Goal: Task Accomplishment & Management: Manage account settings

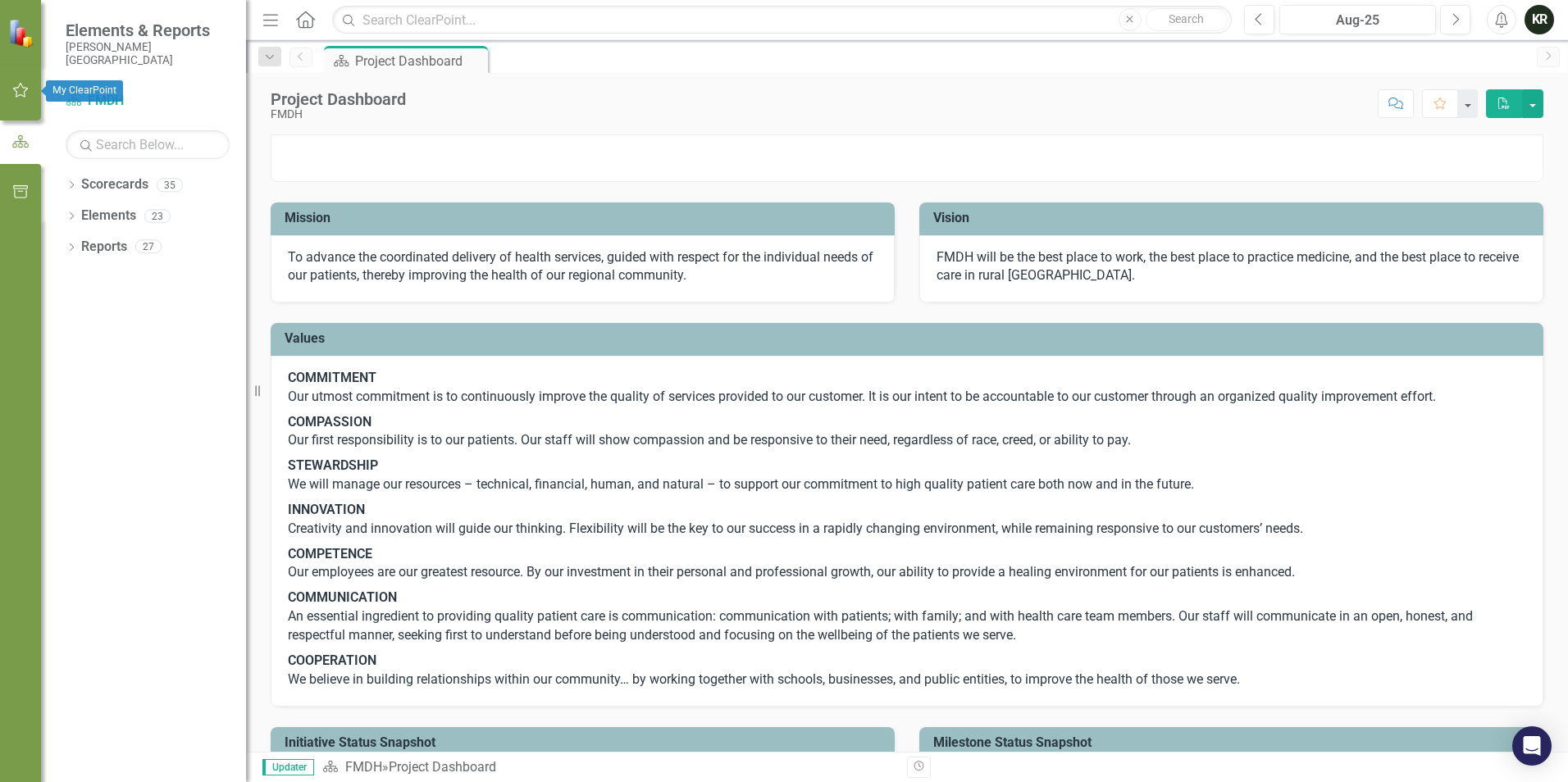
click at [21, 89] on icon "button" at bounding box center [21, 90] width 18 height 13
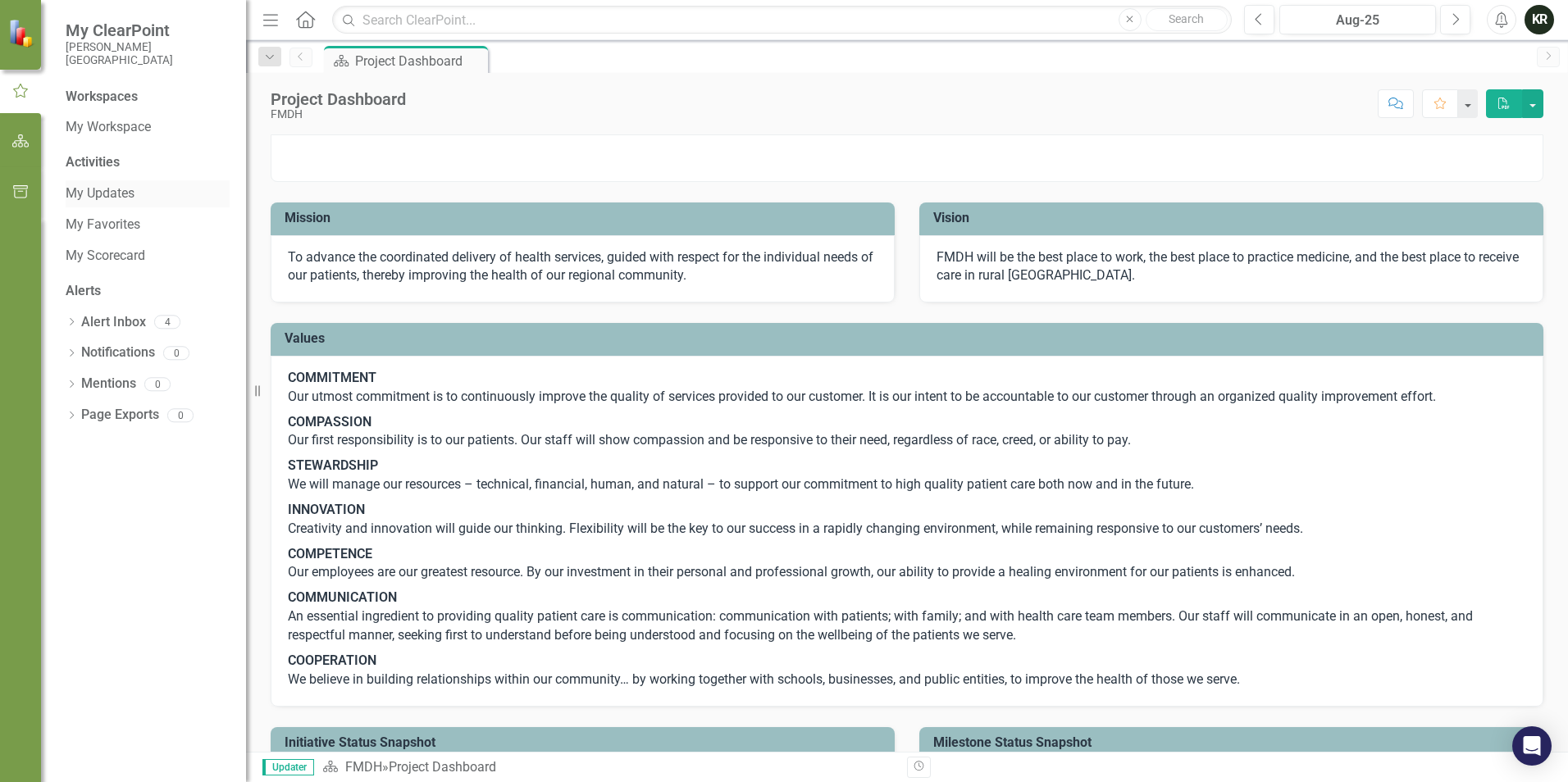
click at [115, 196] on link "My Updates" at bounding box center [147, 194] width 164 height 19
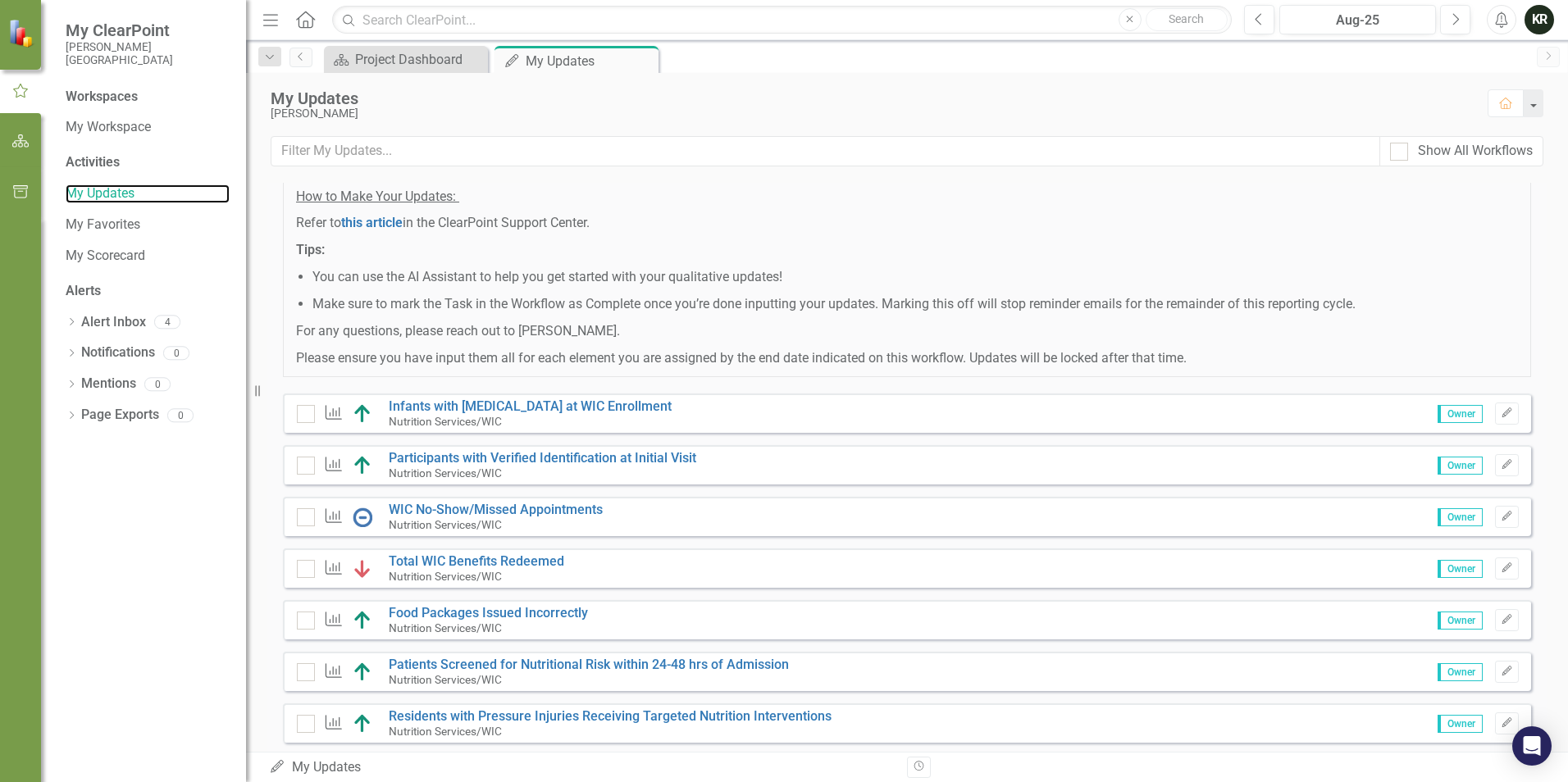
scroll to position [164, 0]
click at [502, 517] on link "WIC No-Show/Missed Appointments" at bounding box center [495, 509] width 214 height 16
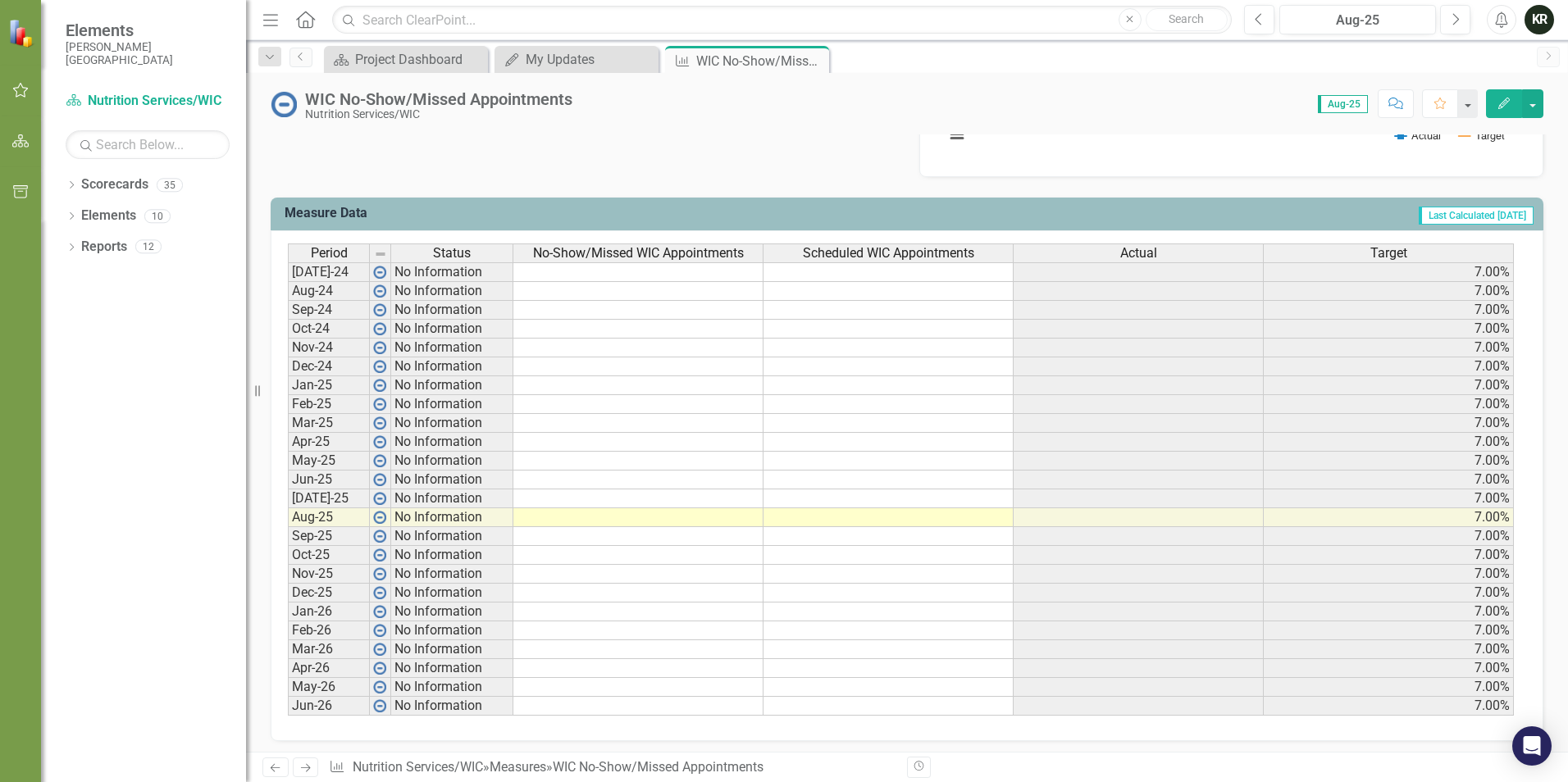
scroll to position [602, 0]
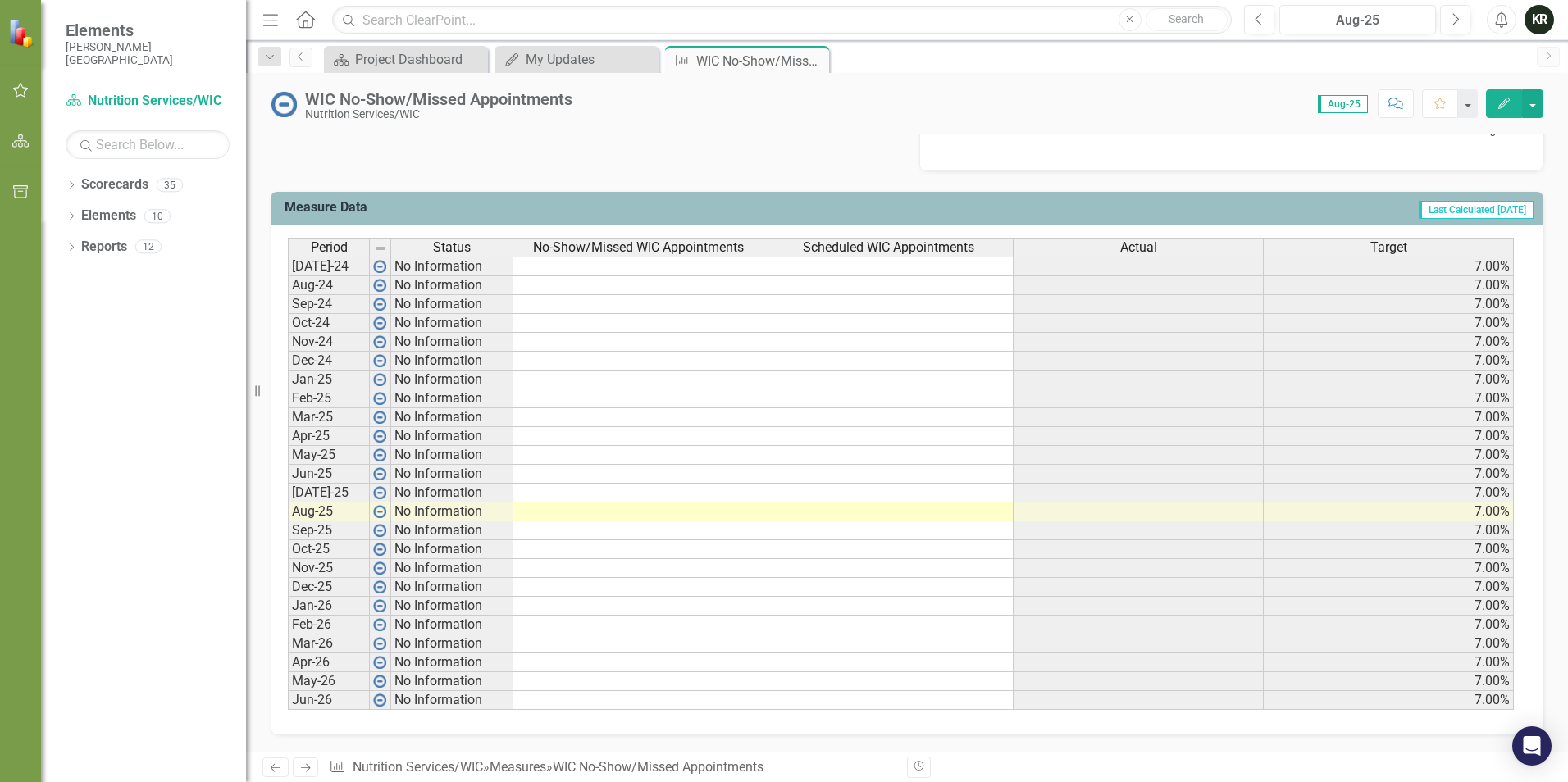
click at [891, 512] on td at bounding box center [889, 513] width 250 height 19
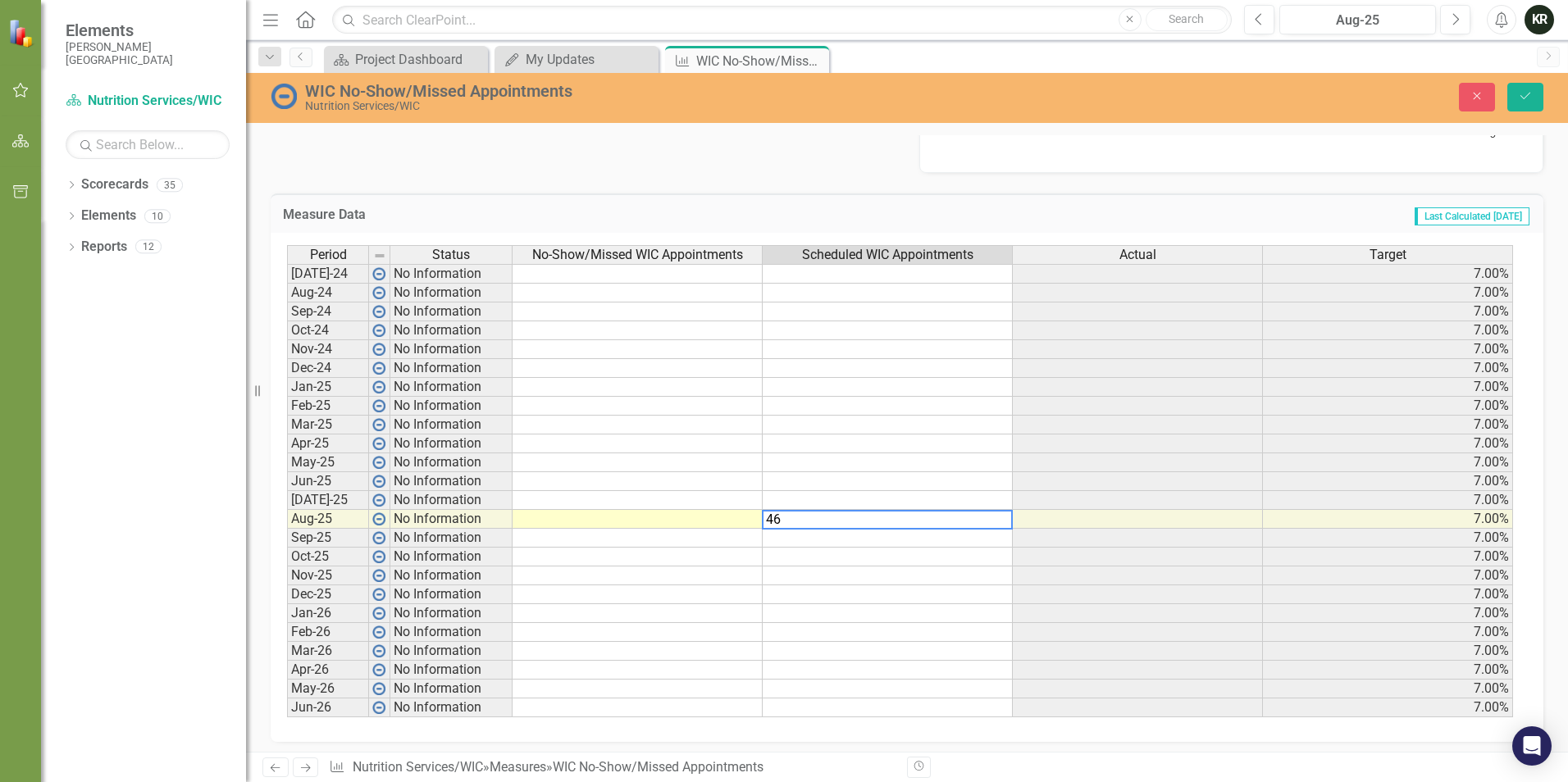
type textarea "46"
click at [687, 519] on td at bounding box center [638, 520] width 250 height 19
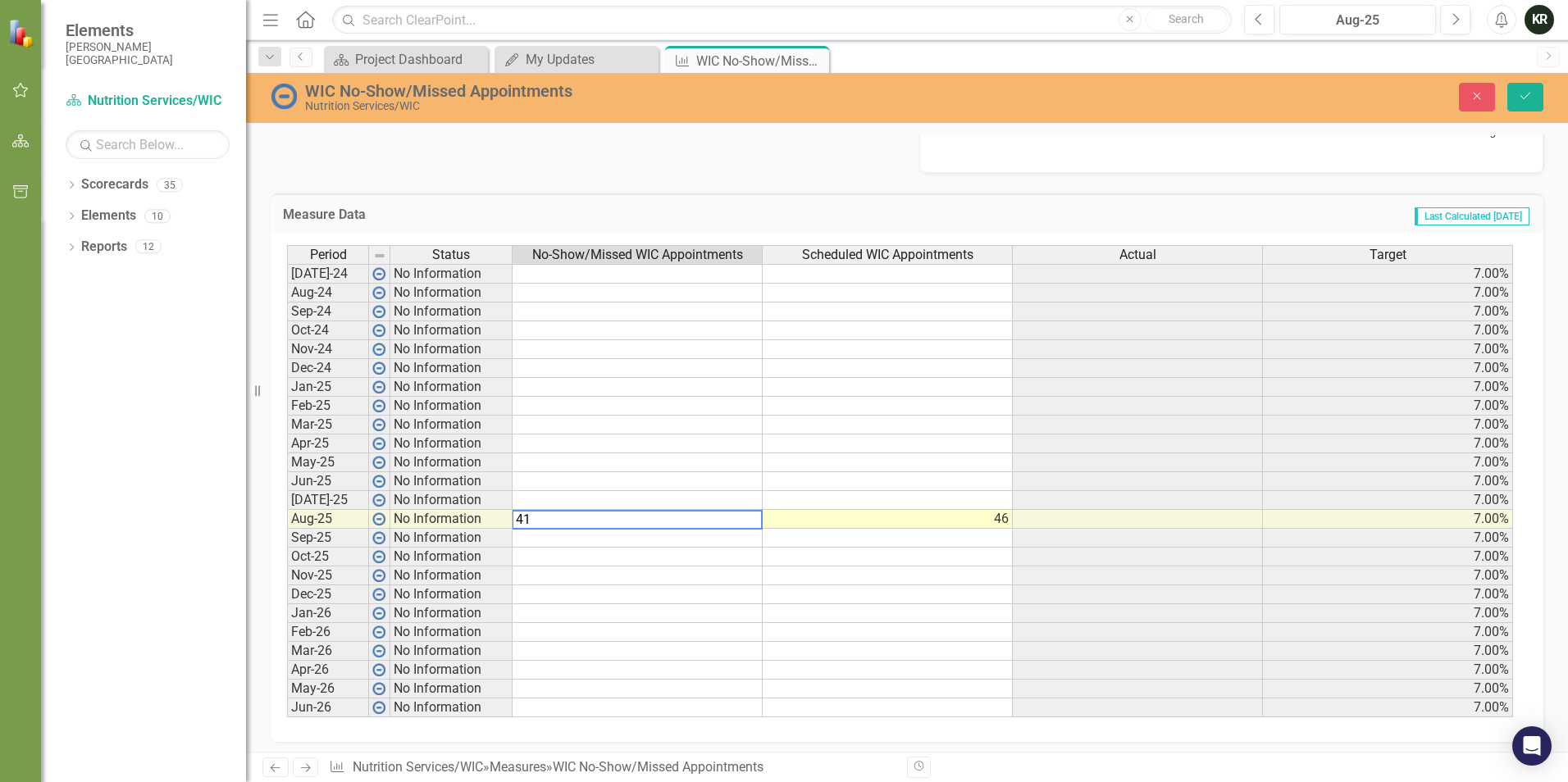
type textarea "4"
type textarea "5"
click at [916, 578] on td at bounding box center [888, 576] width 250 height 19
click at [1536, 88] on button "Save" at bounding box center [1525, 97] width 36 height 29
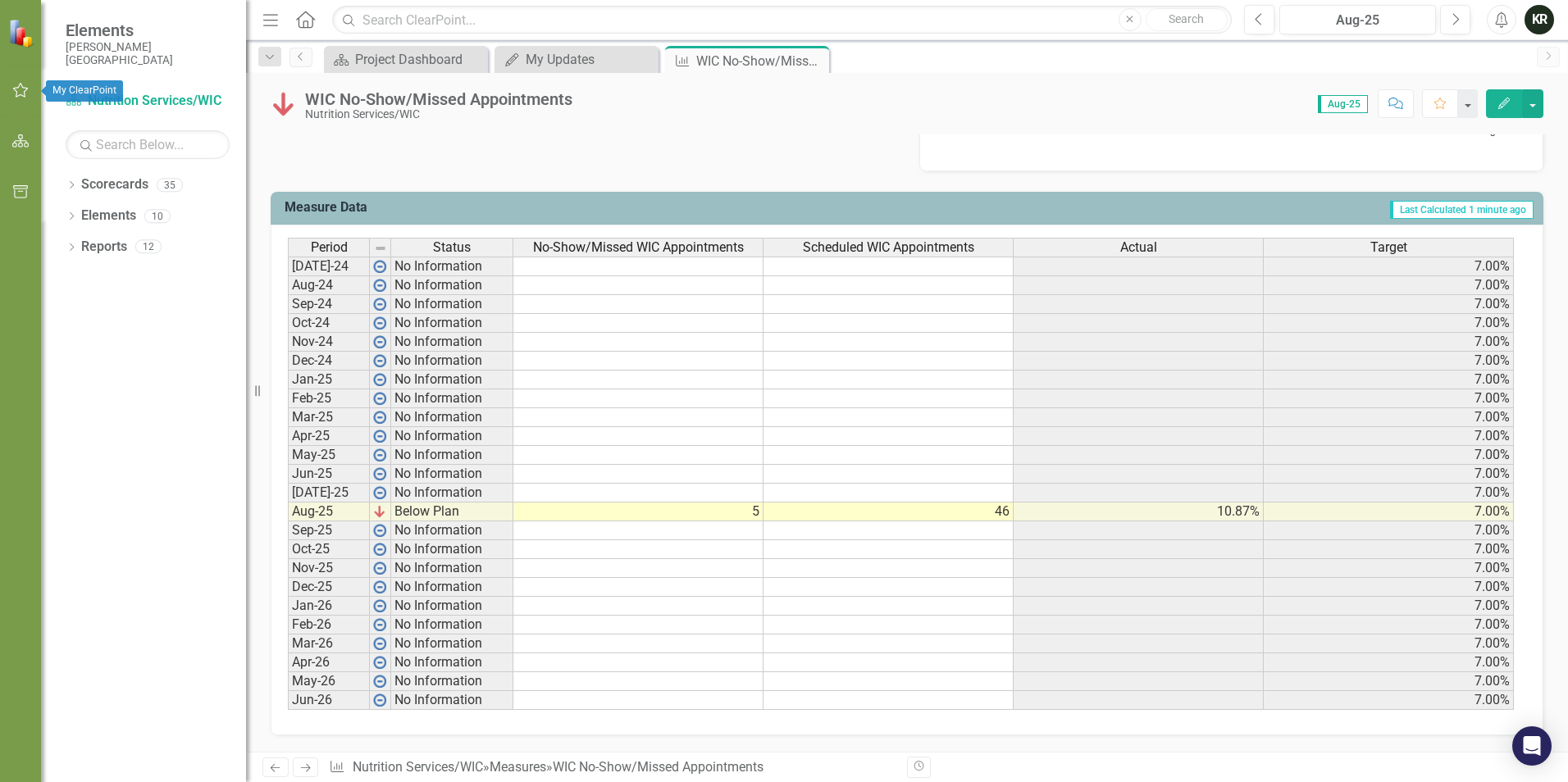
click at [22, 90] on icon "button" at bounding box center [21, 90] width 18 height 13
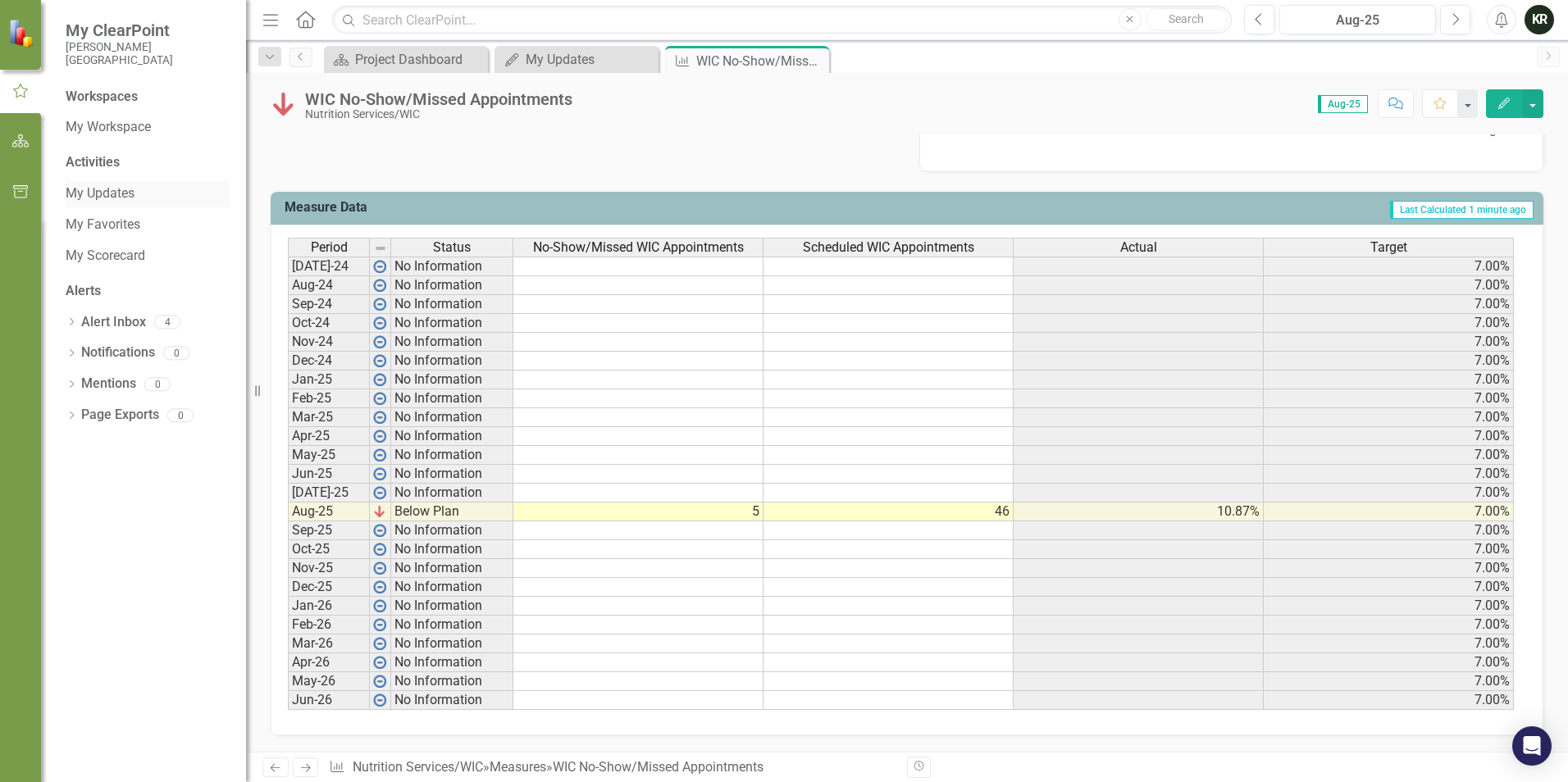
click at [91, 198] on link "My Updates" at bounding box center [147, 194] width 164 height 19
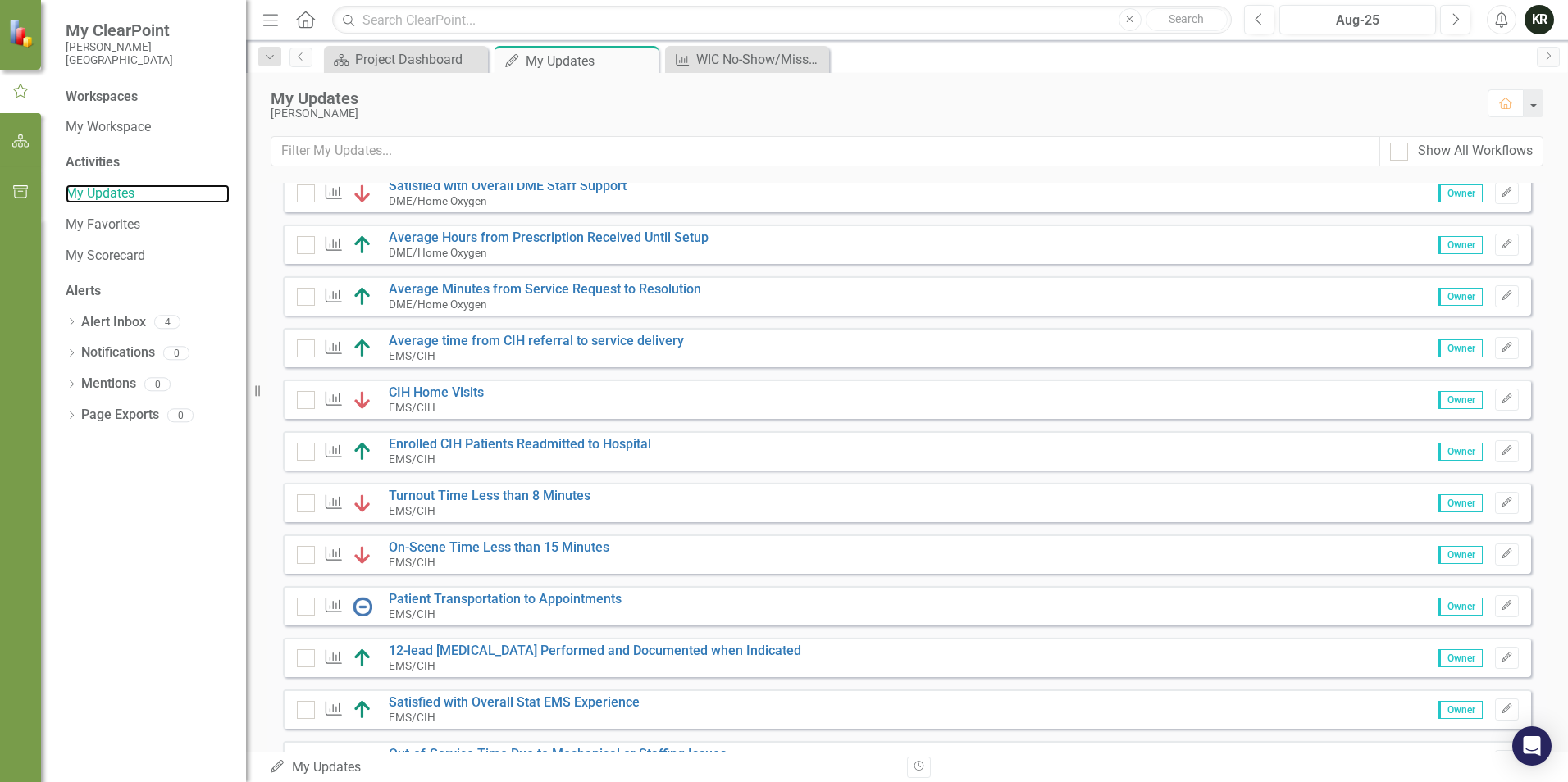
scroll to position [902, 0]
click at [440, 61] on div "Project Dashboard" at bounding box center [410, 59] width 108 height 20
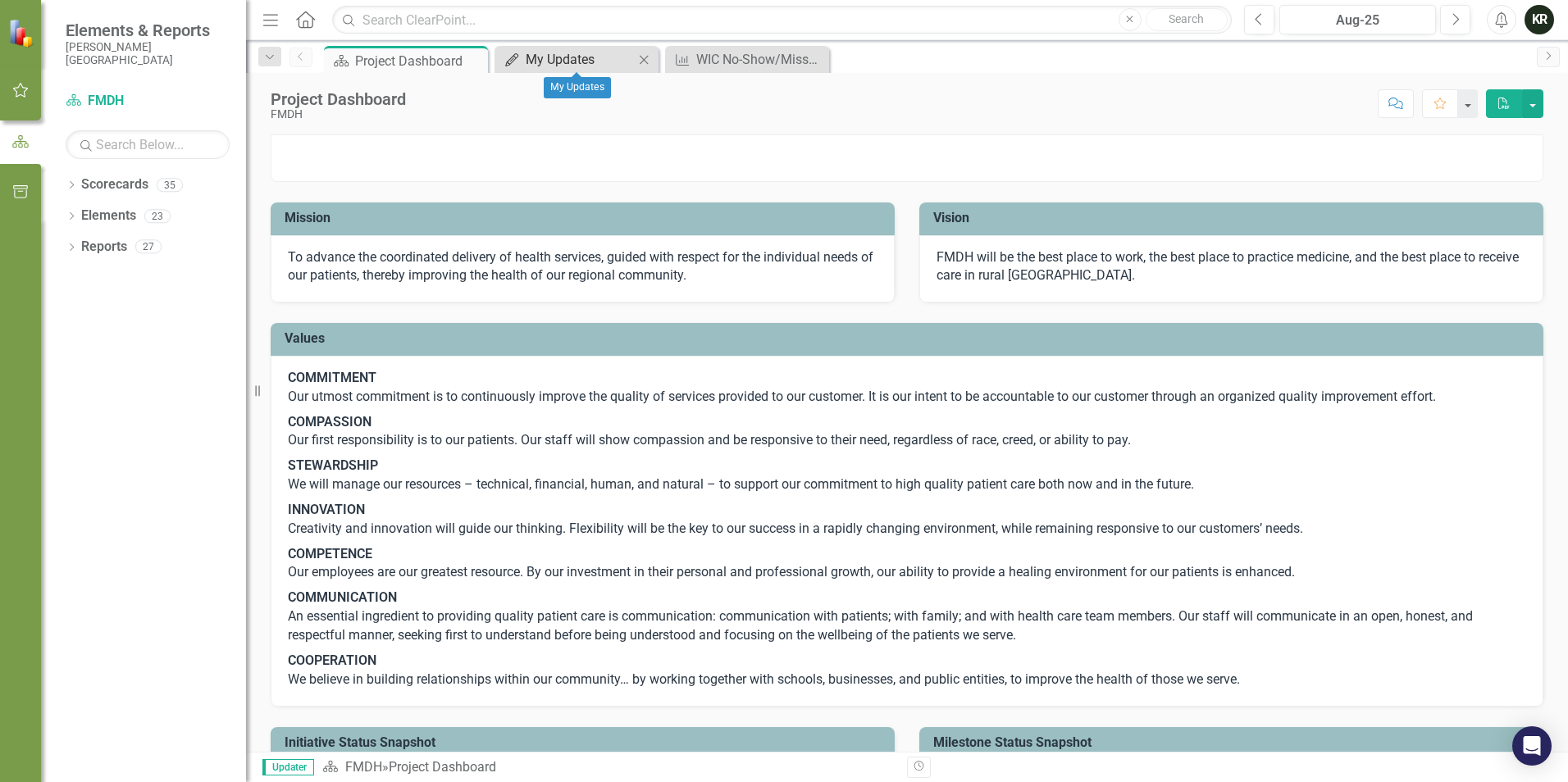
click at [582, 55] on div "My Updates" at bounding box center [580, 59] width 108 height 20
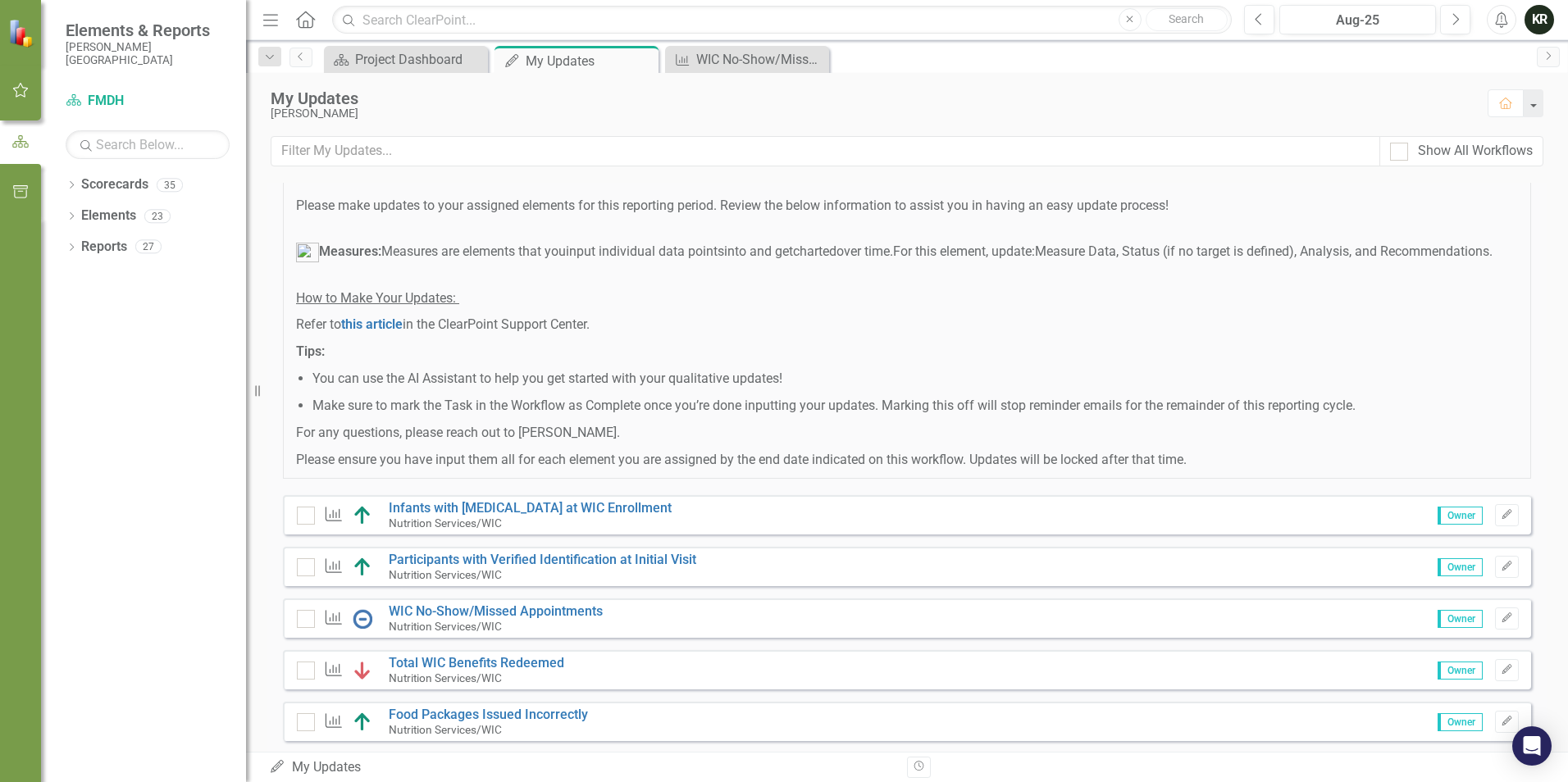
scroll to position [246, 0]
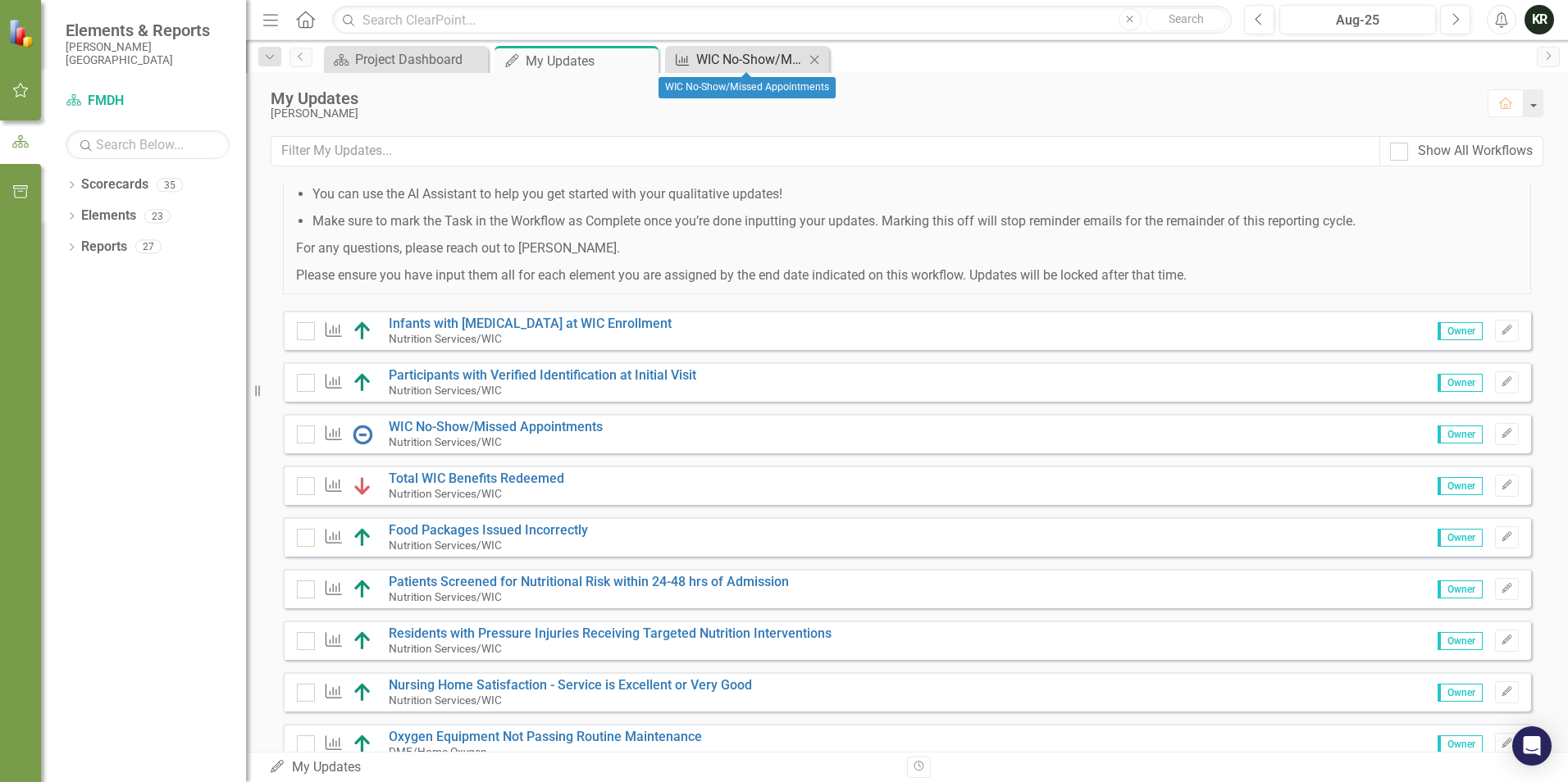
click at [755, 60] on div "WIC No-Show/Missed Appointments" at bounding box center [751, 59] width 108 height 20
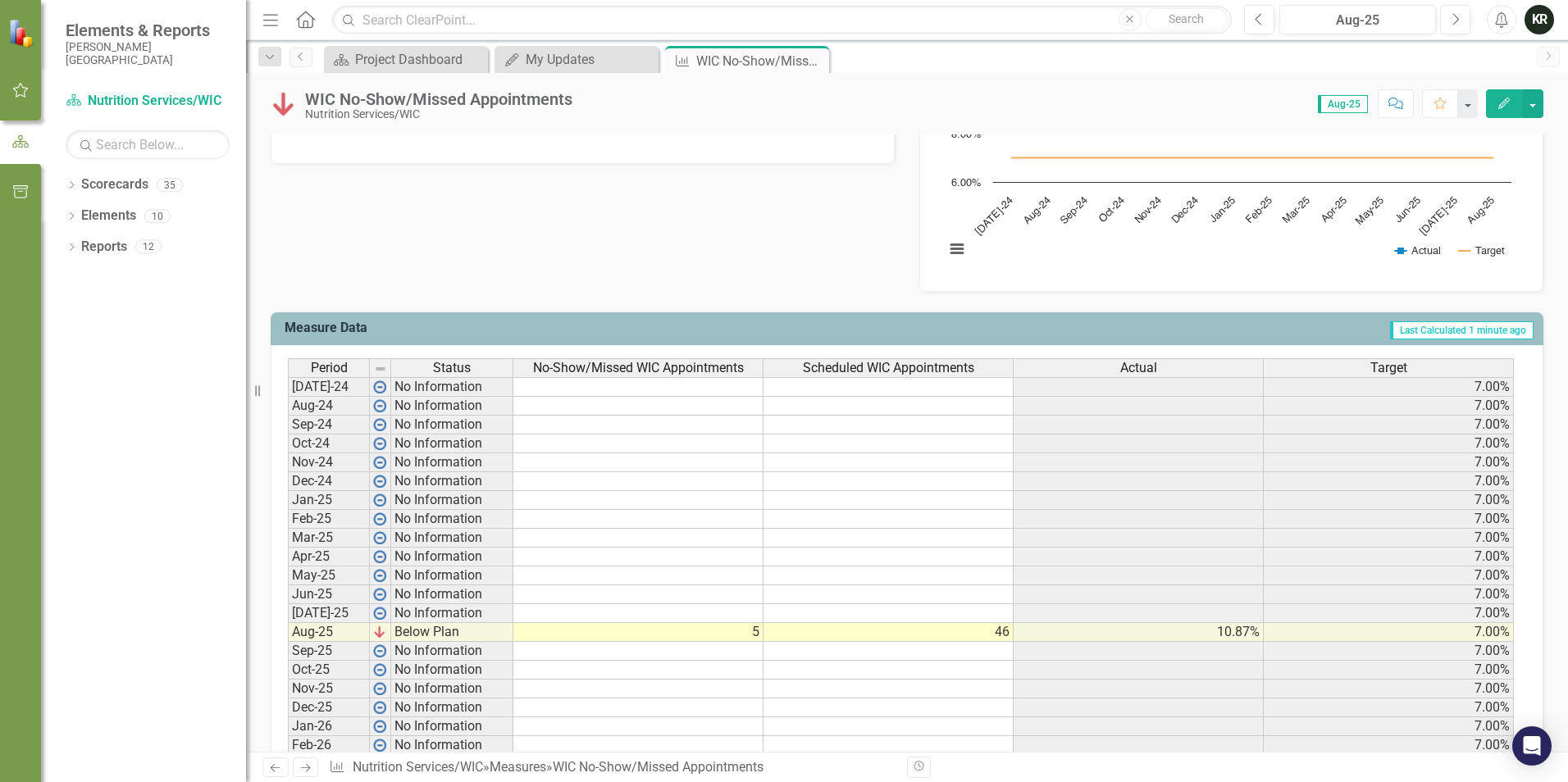
scroll to position [574, 0]
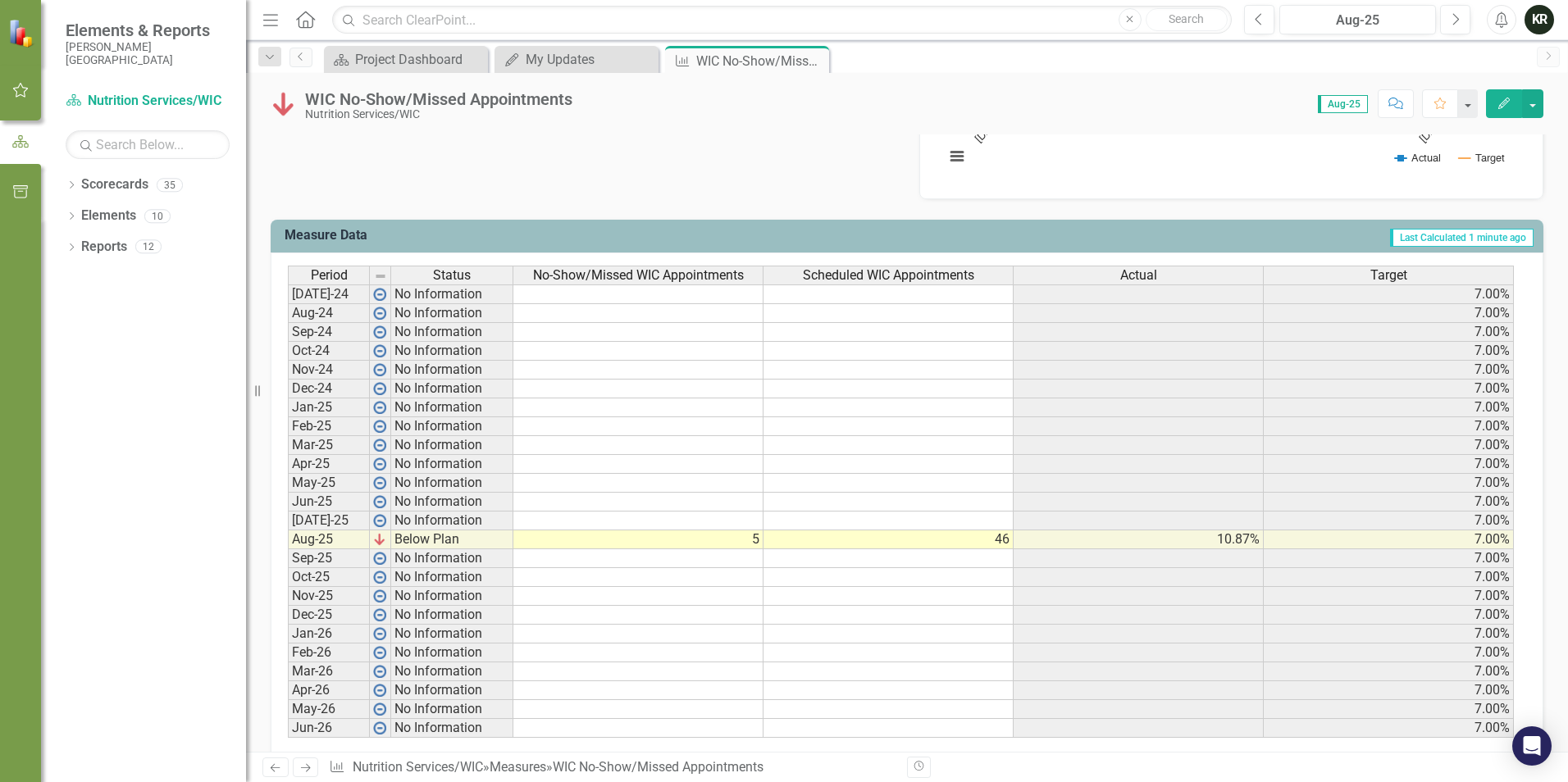
click at [533, 74] on div "WIC No-Show/Missed Appointments Nutrition Services/WIC Score: 0.00 Aug-25 Compl…" at bounding box center [906, 97] width 1322 height 49
click at [542, 56] on div "My Updates" at bounding box center [580, 59] width 108 height 20
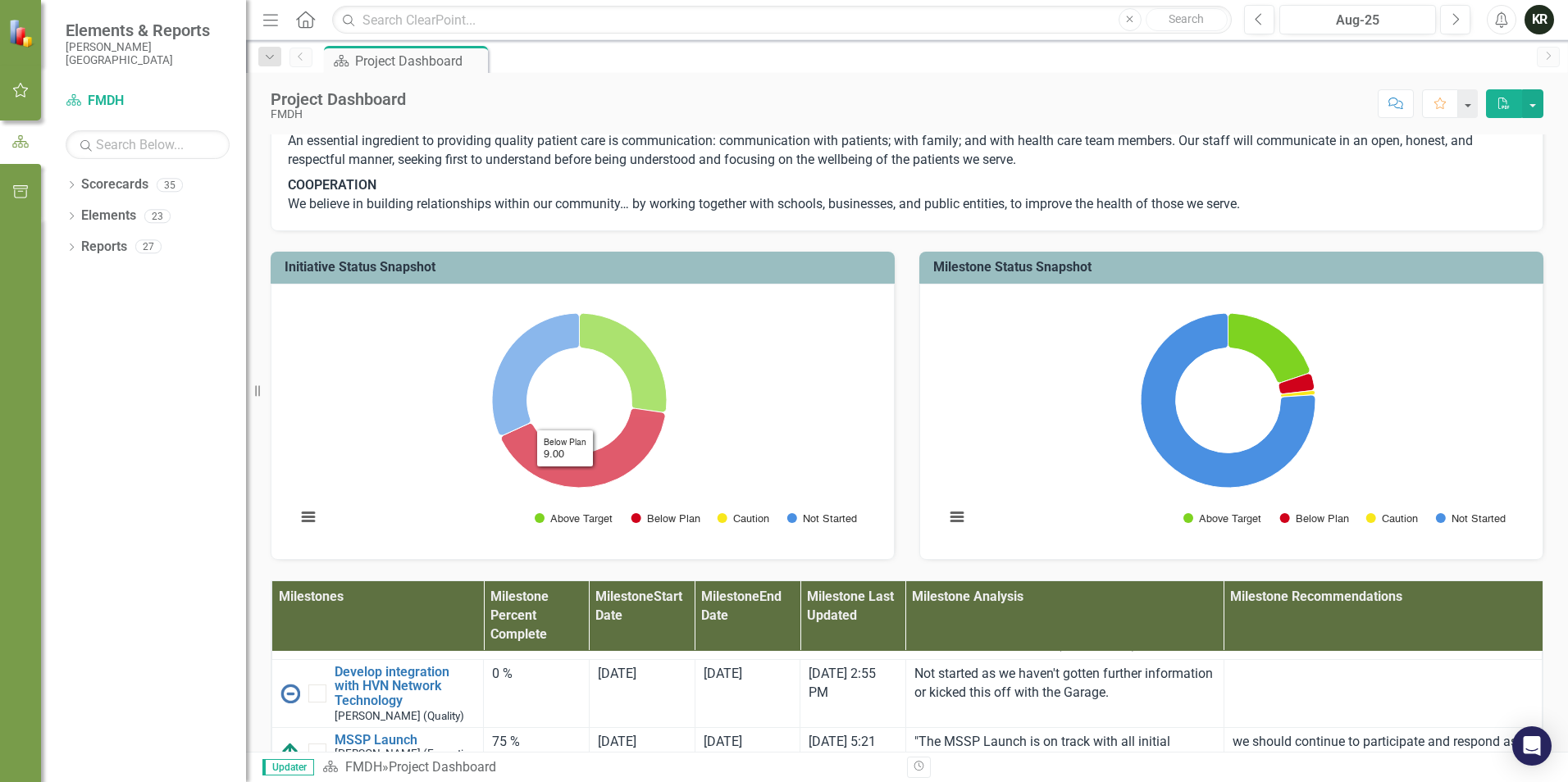
scroll to position [328, 0]
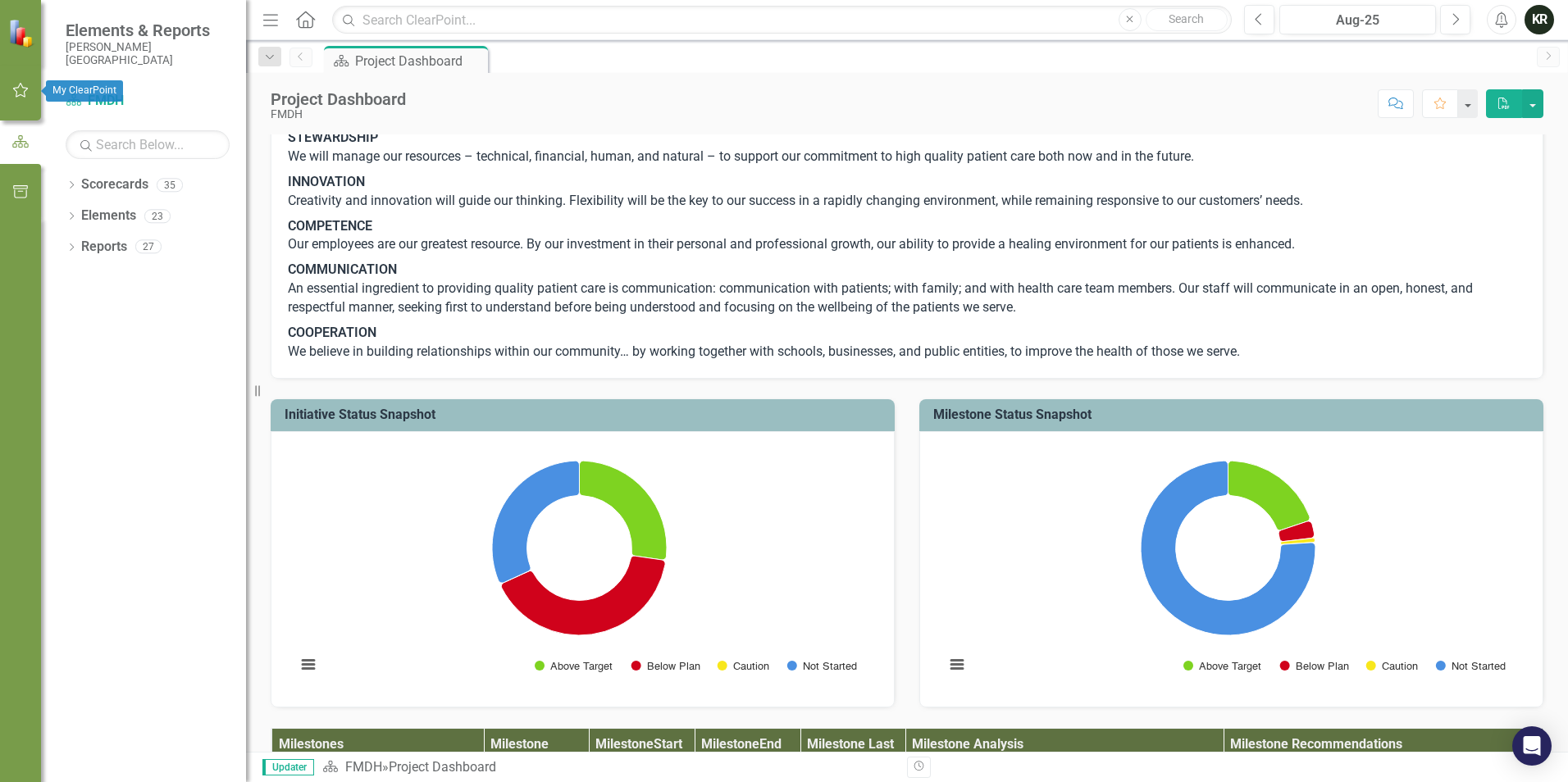
click at [18, 87] on icon "button" at bounding box center [21, 90] width 18 height 13
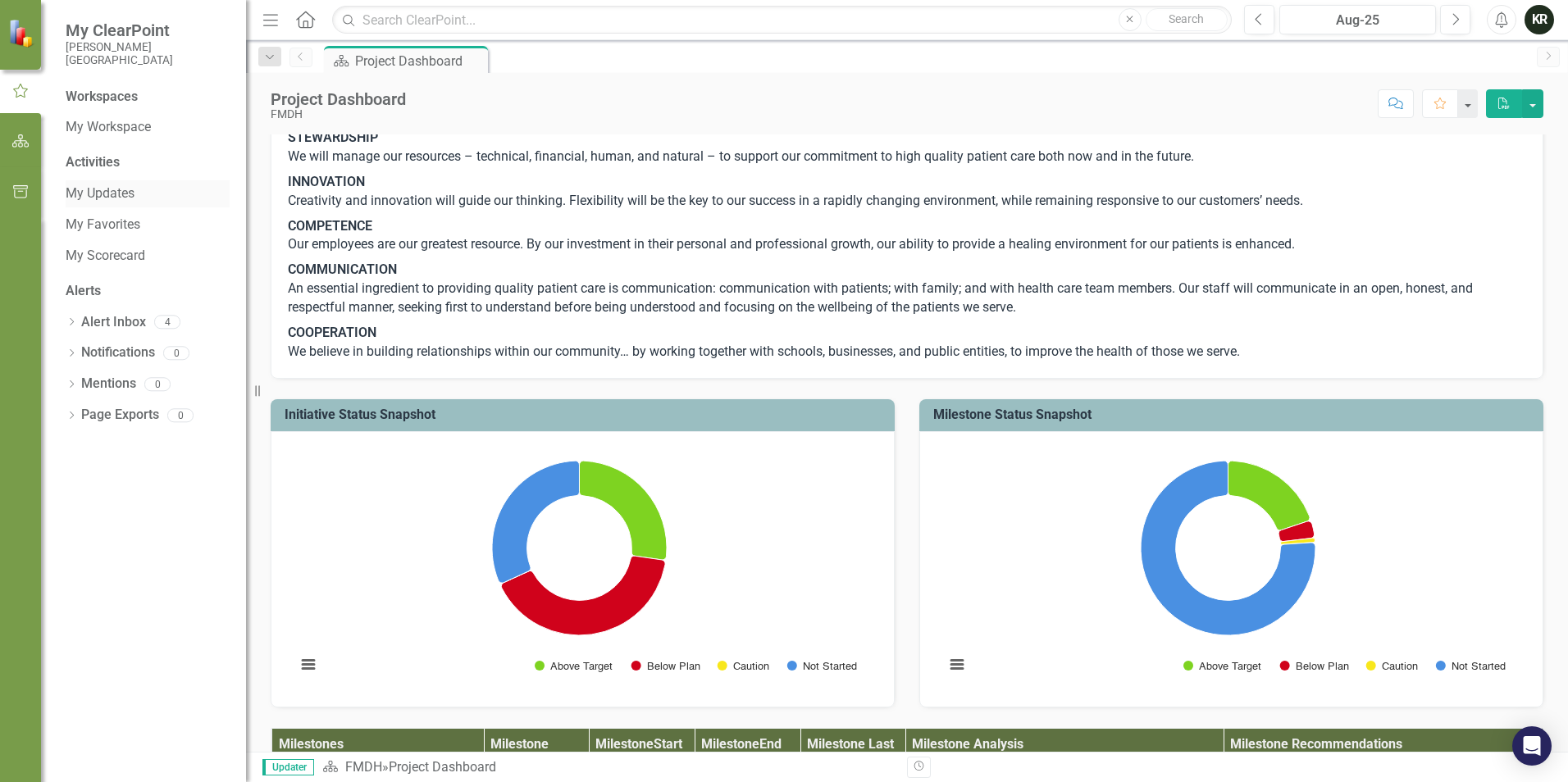
click at [103, 190] on link "My Updates" at bounding box center [147, 194] width 164 height 19
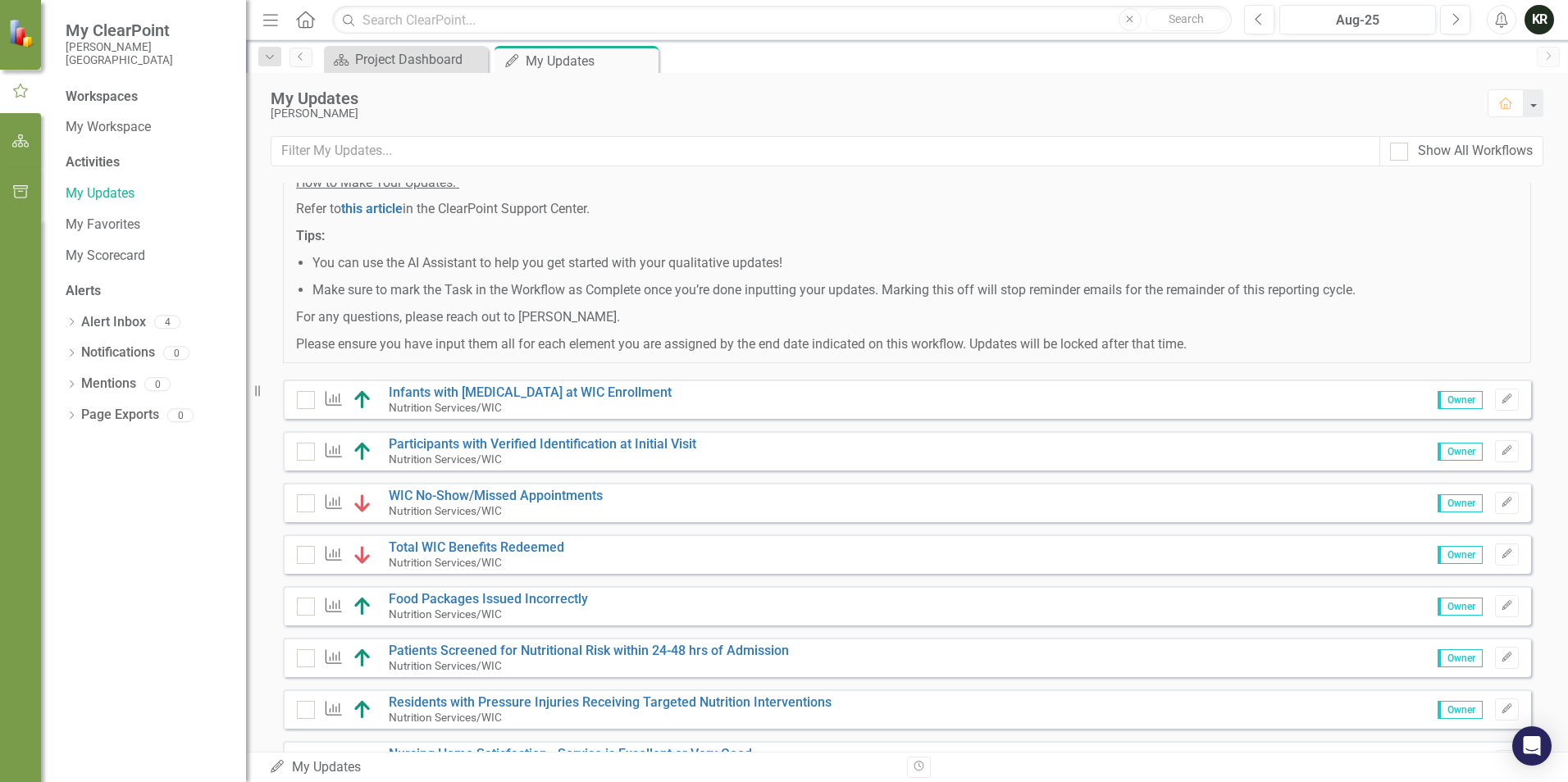
scroll to position [82, 0]
